Goal: Task Accomplishment & Management: Manage account settings

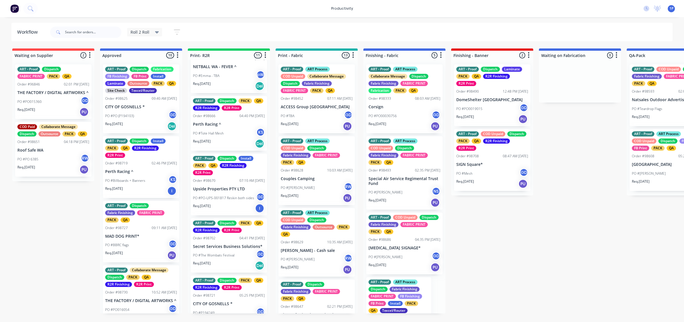
scroll to position [249, 0]
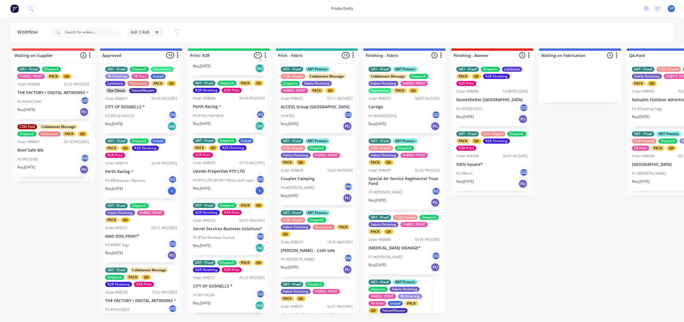
click at [234, 187] on div "Req. 03/10/25 I" at bounding box center [229, 191] width 72 height 10
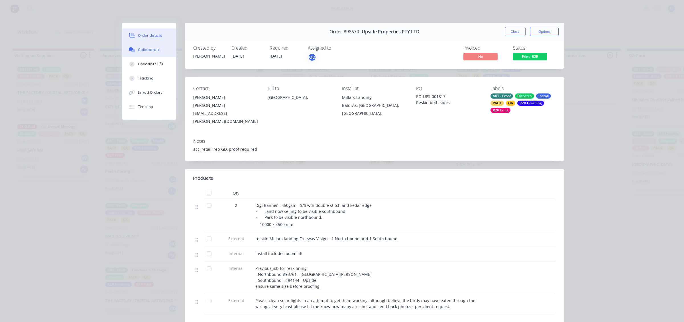
click at [151, 50] on div "Collaborate" at bounding box center [149, 49] width 23 height 5
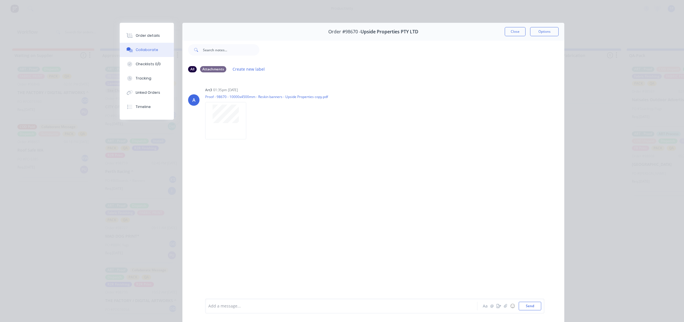
click at [514, 33] on button "Close" at bounding box center [515, 31] width 21 height 9
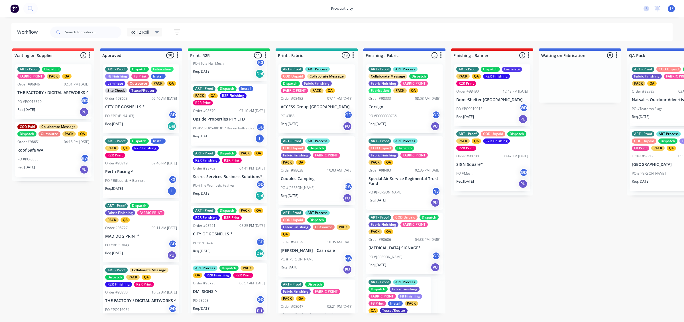
scroll to position [356, 0]
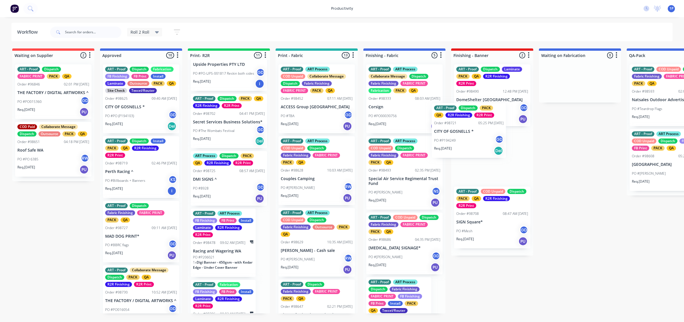
drag, startPoint x: 237, startPoint y: 193, endPoint x: 484, endPoint y: 141, distance: 252.4
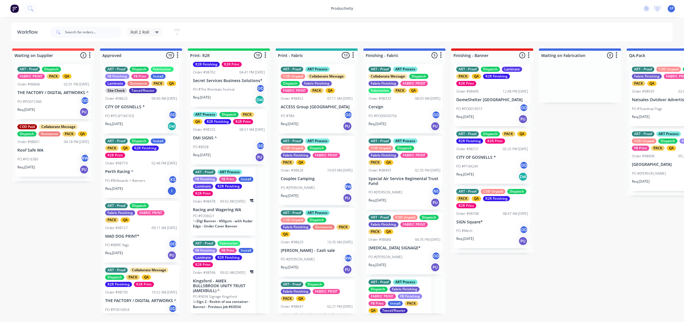
scroll to position [399, 0]
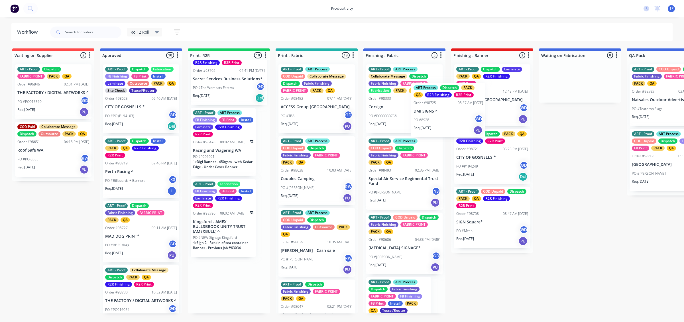
drag, startPoint x: 227, startPoint y: 144, endPoint x: 481, endPoint y: 116, distance: 255.5
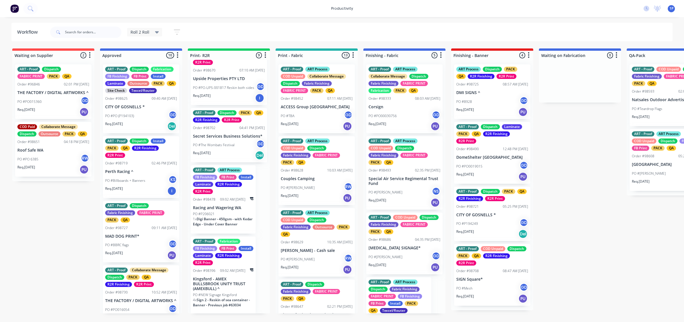
scroll to position [341, 0]
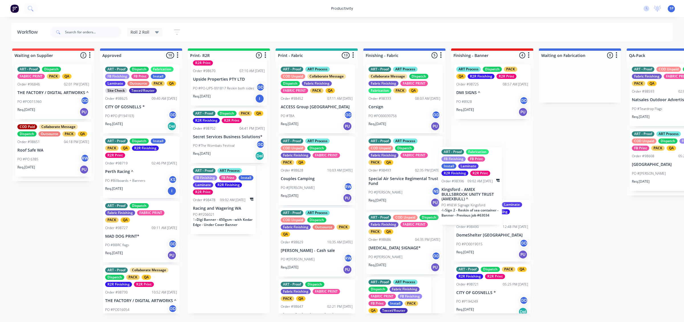
drag, startPoint x: 239, startPoint y: 298, endPoint x: 489, endPoint y: 207, distance: 266.6
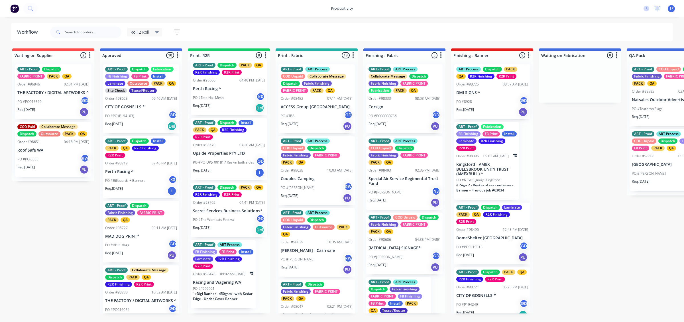
scroll to position [261, 0]
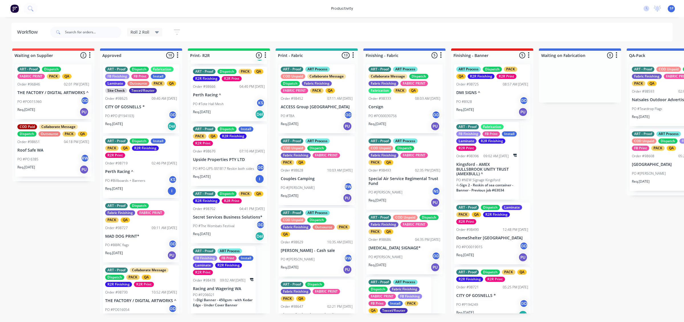
click at [225, 298] on span "Digi Banner - 450gsm - with Kedar Edge - Under Cover Banner" at bounding box center [223, 303] width 60 height 10
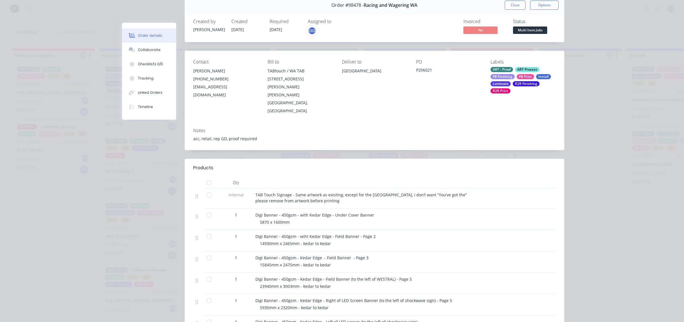
scroll to position [0, 0]
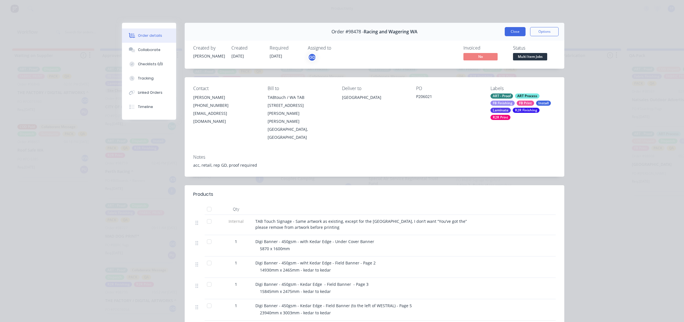
click at [505, 28] on button "Close" at bounding box center [515, 31] width 21 height 9
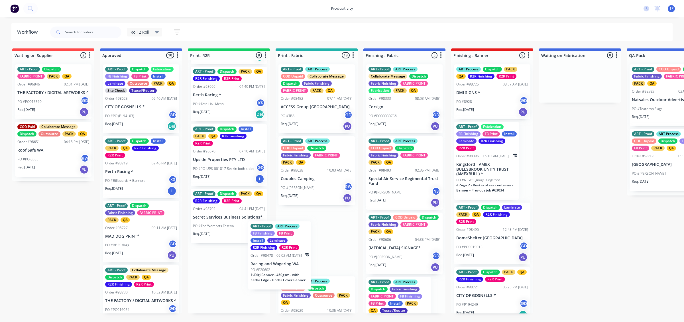
scroll to position [1, 0]
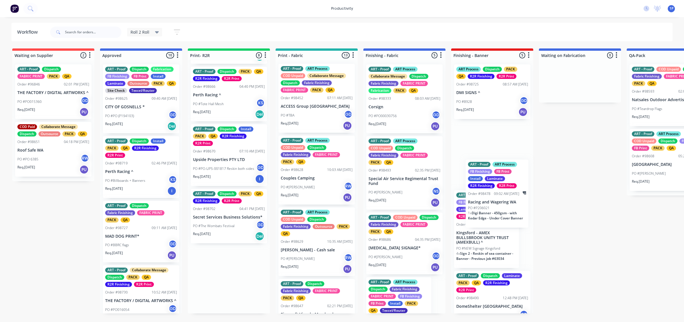
drag, startPoint x: 227, startPoint y: 288, endPoint x: 505, endPoint y: 201, distance: 290.8
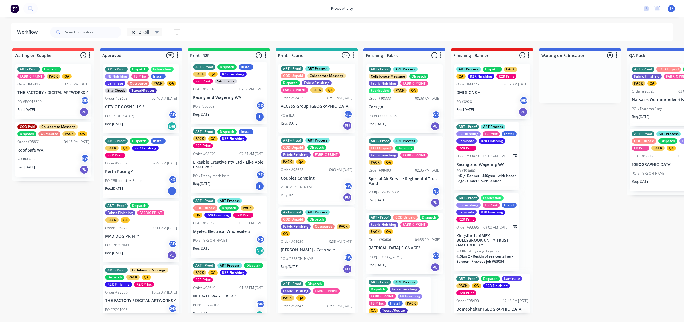
scroll to position [0, 0]
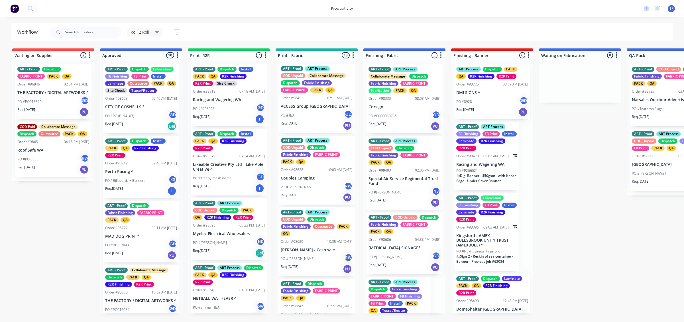
click at [244, 122] on div "Req. [DATE] I" at bounding box center [229, 119] width 72 height 10
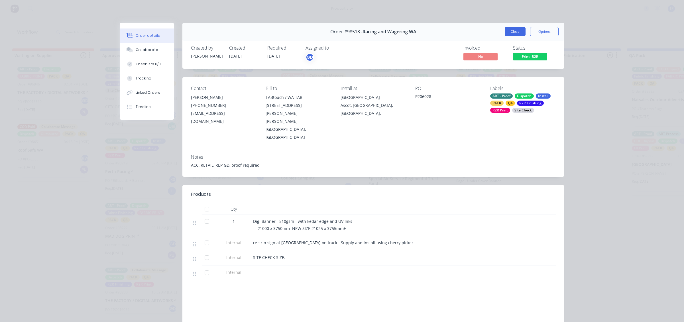
click at [505, 33] on button "Close" at bounding box center [515, 31] width 21 height 9
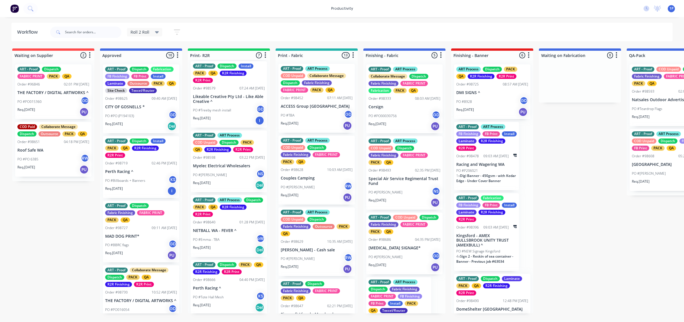
scroll to position [71, 0]
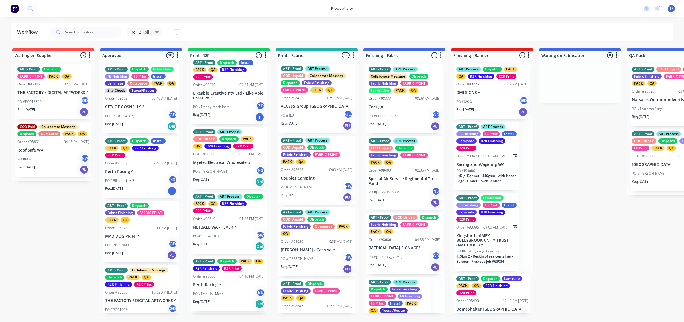
click at [136, 177] on div "PO #Billboards + Banners KS" at bounding box center [141, 180] width 72 height 11
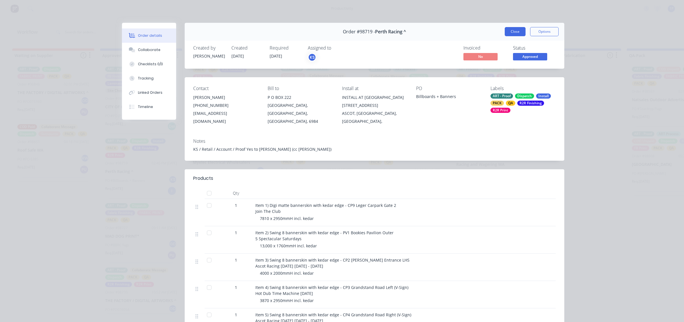
click at [508, 33] on button "Close" at bounding box center [515, 31] width 21 height 9
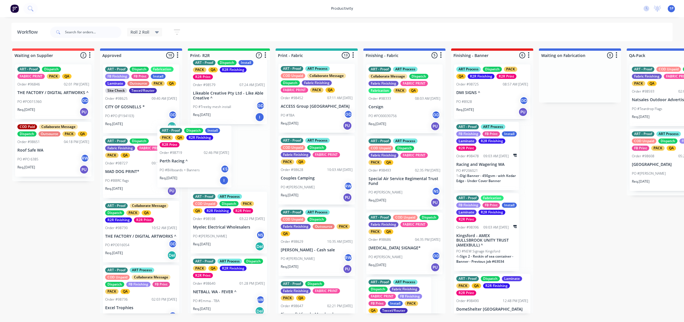
drag, startPoint x: 149, startPoint y: 172, endPoint x: 252, endPoint y: 159, distance: 103.8
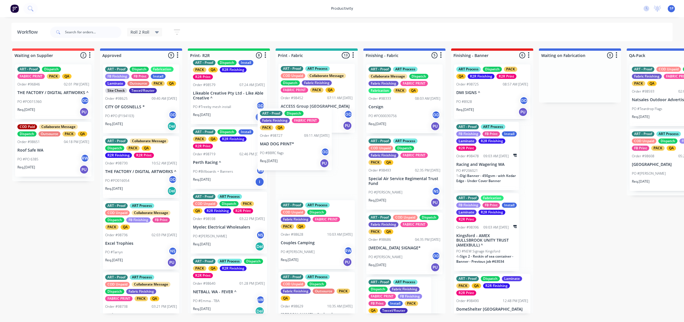
drag, startPoint x: 155, startPoint y: 177, endPoint x: 314, endPoint y: 147, distance: 161.8
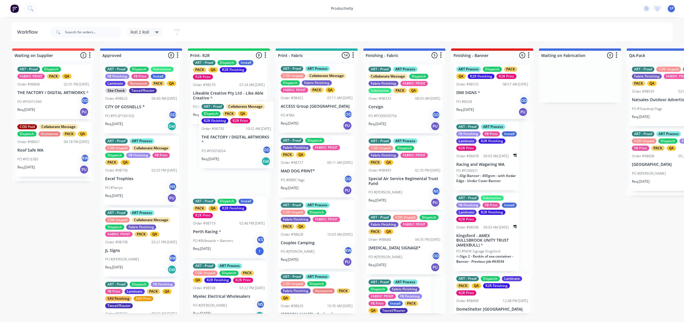
drag, startPoint x: 144, startPoint y: 188, endPoint x: 243, endPoint y: 151, distance: 104.7
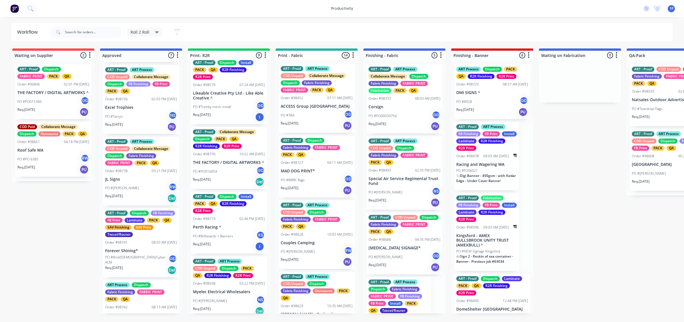
click at [152, 195] on div "Req. 02/10/25 Del" at bounding box center [141, 199] width 72 height 10
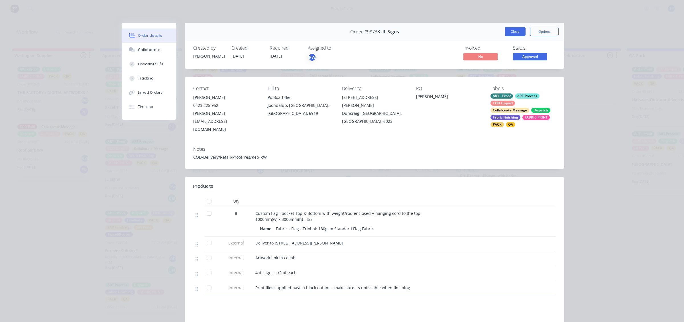
click at [505, 34] on button "Close" at bounding box center [515, 31] width 21 height 9
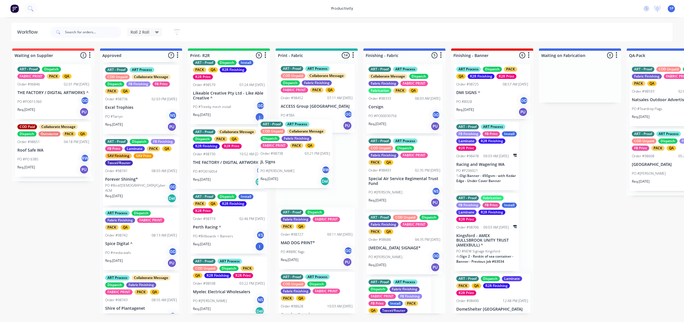
drag, startPoint x: 151, startPoint y: 198, endPoint x: 301, endPoint y: 183, distance: 150.1
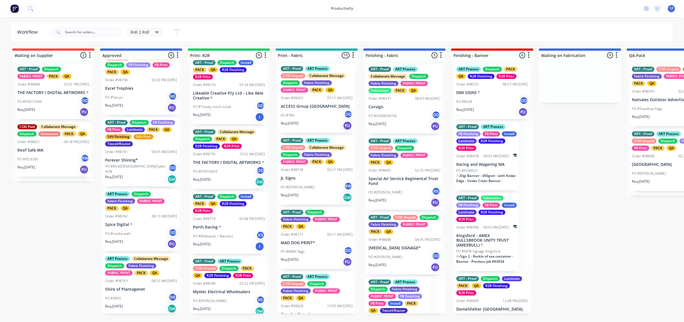
scroll to position [142, 0]
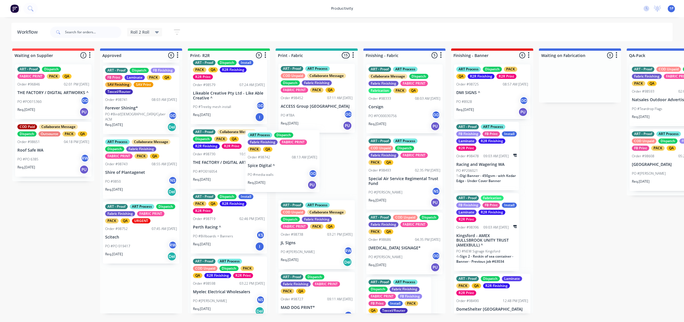
drag, startPoint x: 148, startPoint y: 180, endPoint x: 285, endPoint y: 174, distance: 137.8
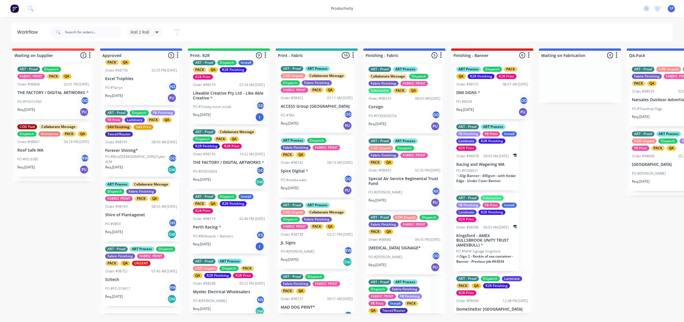
scroll to position [99, 0]
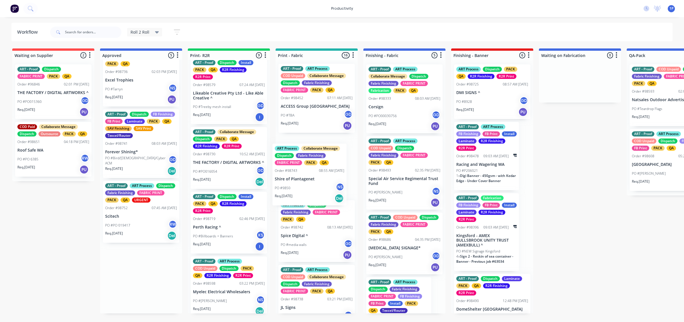
drag, startPoint x: 154, startPoint y: 220, endPoint x: 319, endPoint y: 187, distance: 168.4
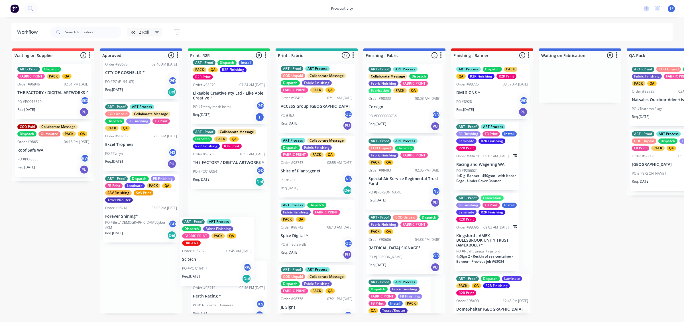
scroll to position [72, 0]
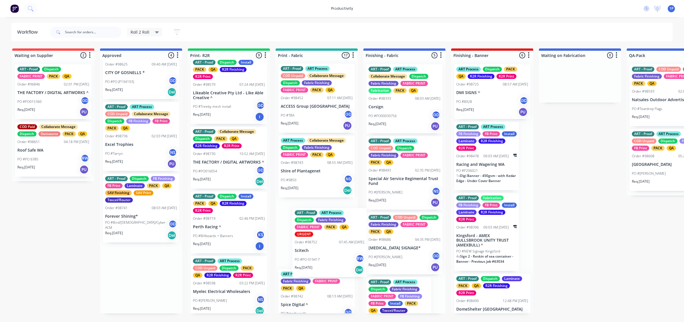
drag, startPoint x: 144, startPoint y: 302, endPoint x: 335, endPoint y: 264, distance: 194.7
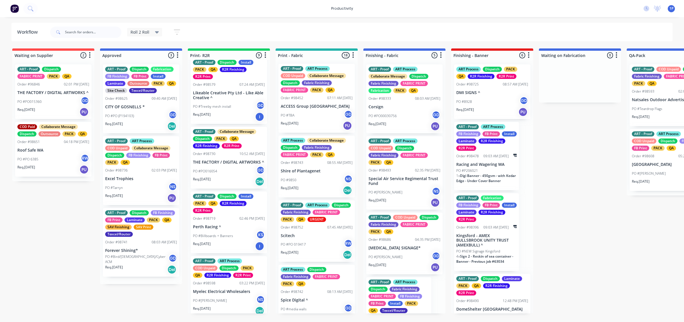
scroll to position [0, 0]
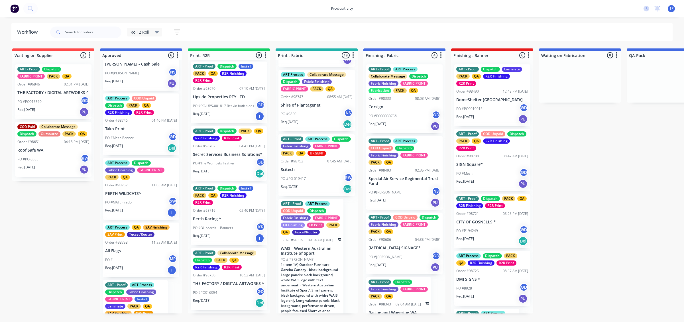
scroll to position [1067, 0]
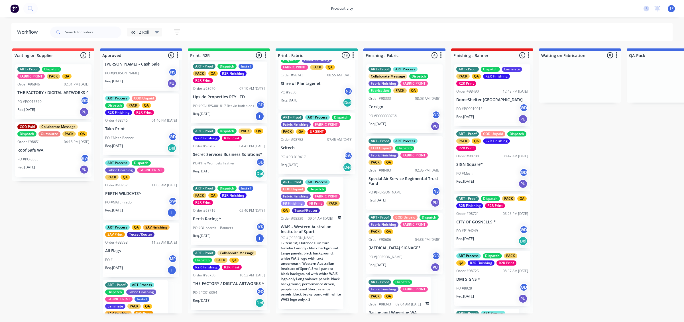
drag, startPoint x: 65, startPoint y: 274, endPoint x: 64, endPoint y: 279, distance: 5.0
click at [130, 214] on div "Req. [DATE] I" at bounding box center [141, 213] width 72 height 10
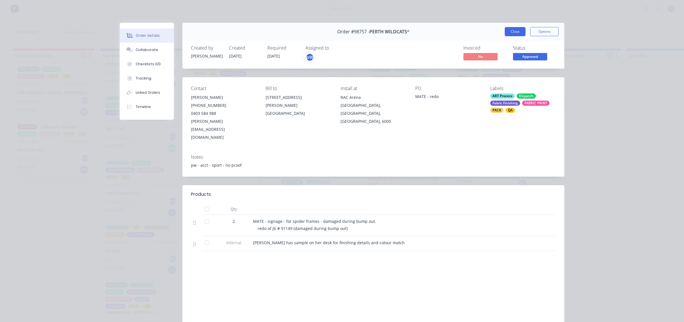
click at [507, 33] on button "Close" at bounding box center [515, 31] width 21 height 9
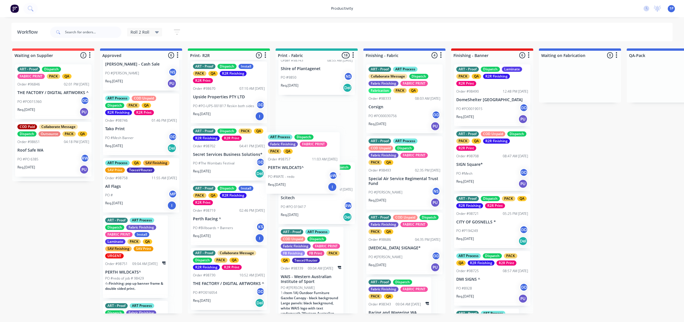
drag, startPoint x: 140, startPoint y: 207, endPoint x: 310, endPoint y: 178, distance: 172.3
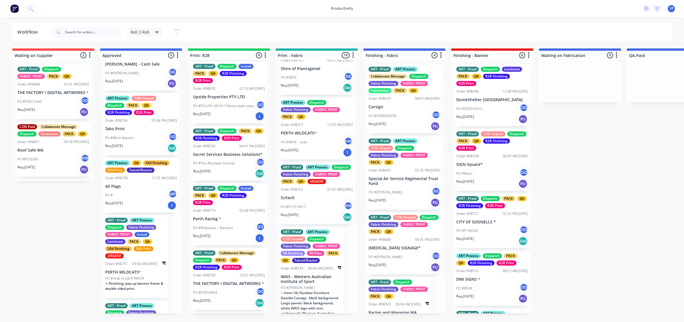
click at [147, 144] on div "Req. [DATE] Del" at bounding box center [141, 148] width 72 height 10
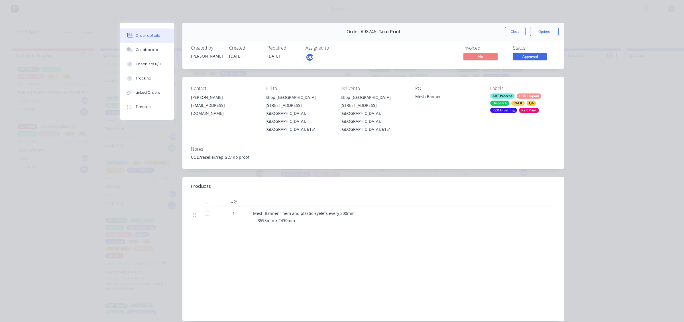
click at [505, 29] on button "Close" at bounding box center [515, 31] width 21 height 9
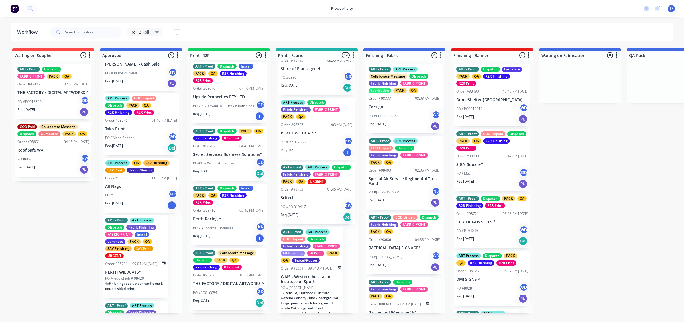
scroll to position [33, 0]
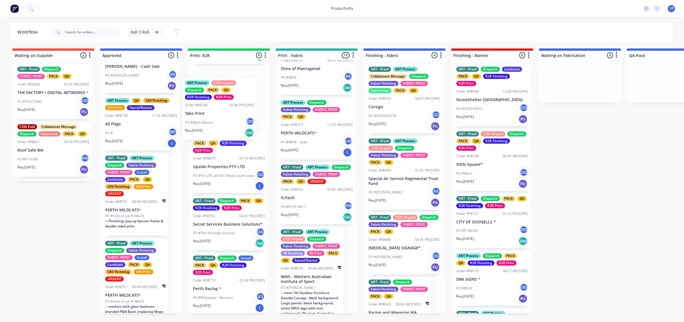
drag, startPoint x: 118, startPoint y: 129, endPoint x: 204, endPoint y: 113, distance: 88.0
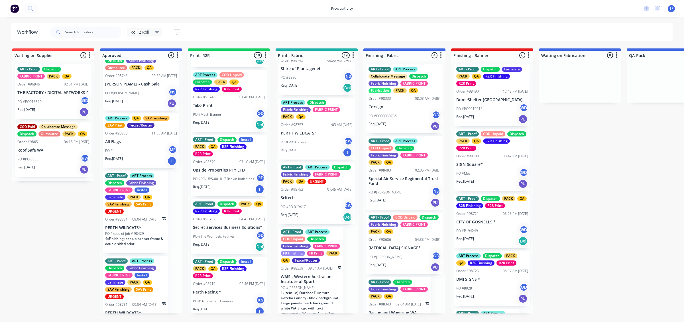
scroll to position [0, 0]
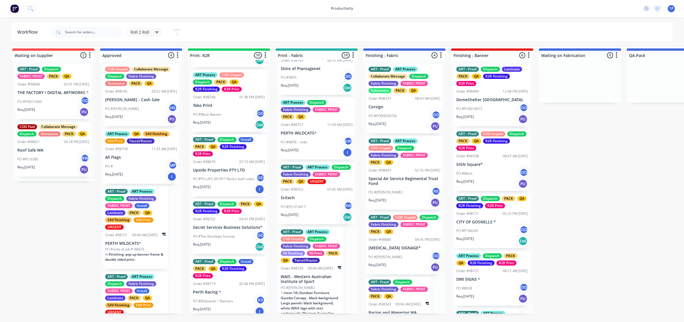
click at [155, 119] on div "Req. [DATE] PU" at bounding box center [141, 119] width 72 height 10
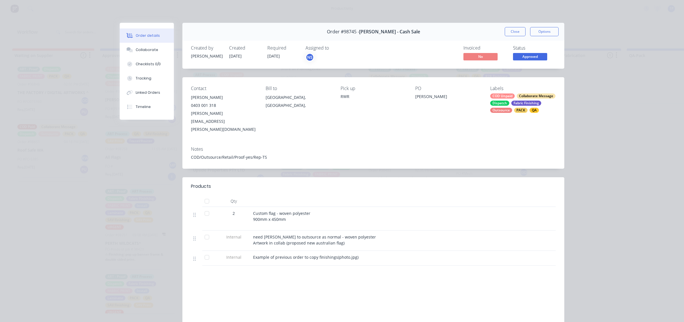
click at [504, 38] on div "Order #98745 - [PERSON_NAME] - Cash Sale Close Options" at bounding box center [373, 32] width 382 height 18
click at [510, 36] on button "Close" at bounding box center [515, 31] width 21 height 9
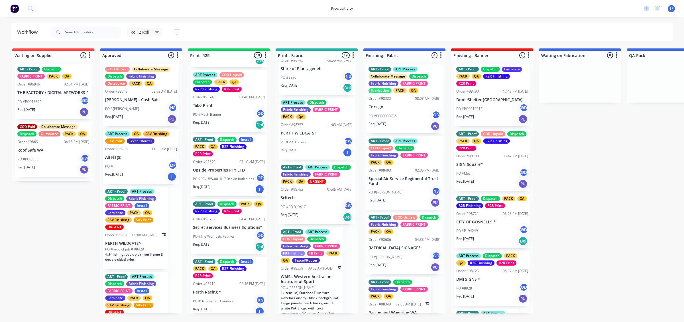
click at [69, 99] on div "PO #PO015360 GD" at bounding box center [53, 101] width 72 height 11
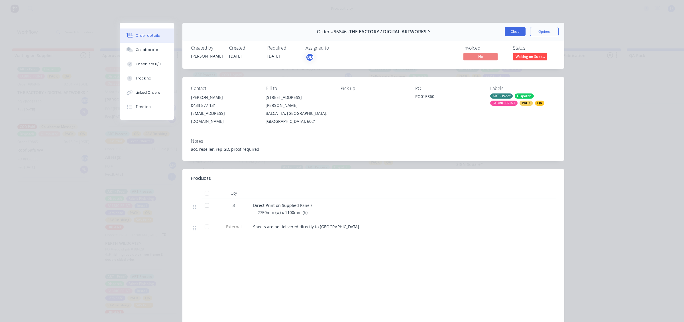
click at [511, 30] on button "Close" at bounding box center [515, 31] width 21 height 9
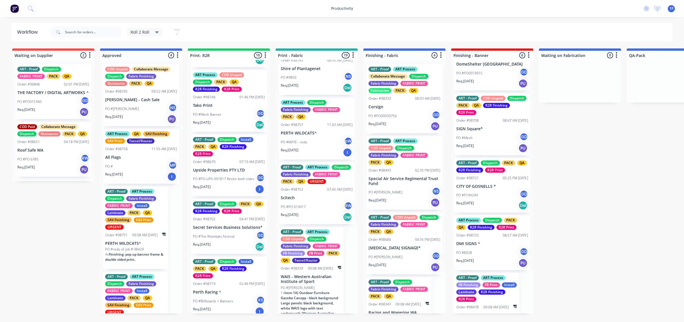
scroll to position [107, 0]
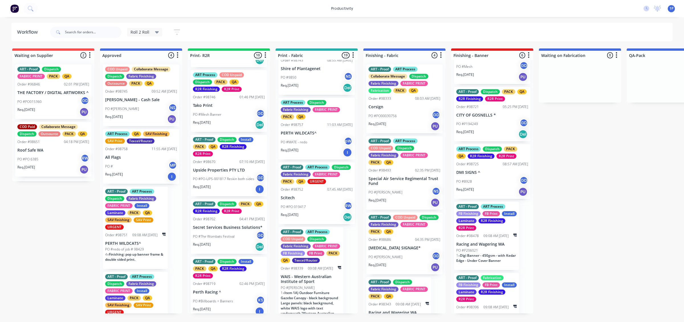
click at [485, 58] on div at bounding box center [492, 55] width 82 height 9
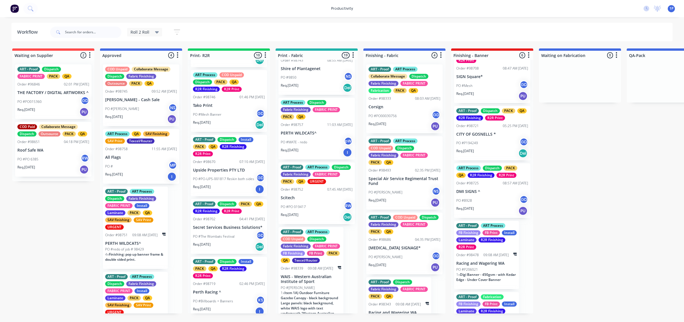
scroll to position [71, 0]
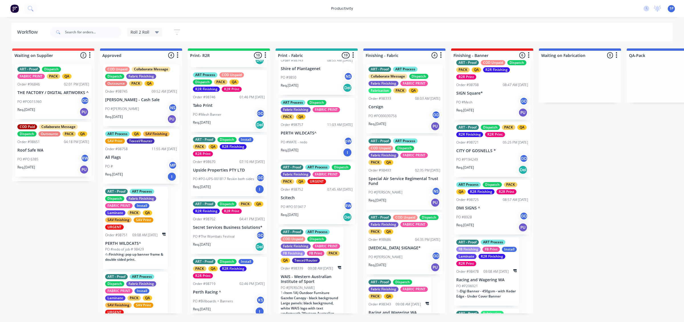
click at [488, 102] on div "PO #Mesh GD" at bounding box center [492, 102] width 72 height 11
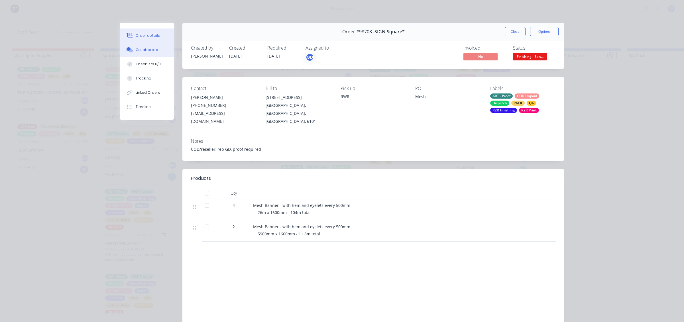
click at [159, 55] on button "Collaborate" at bounding box center [147, 50] width 54 height 14
